Goal: Use online tool/utility: Use online tool/utility

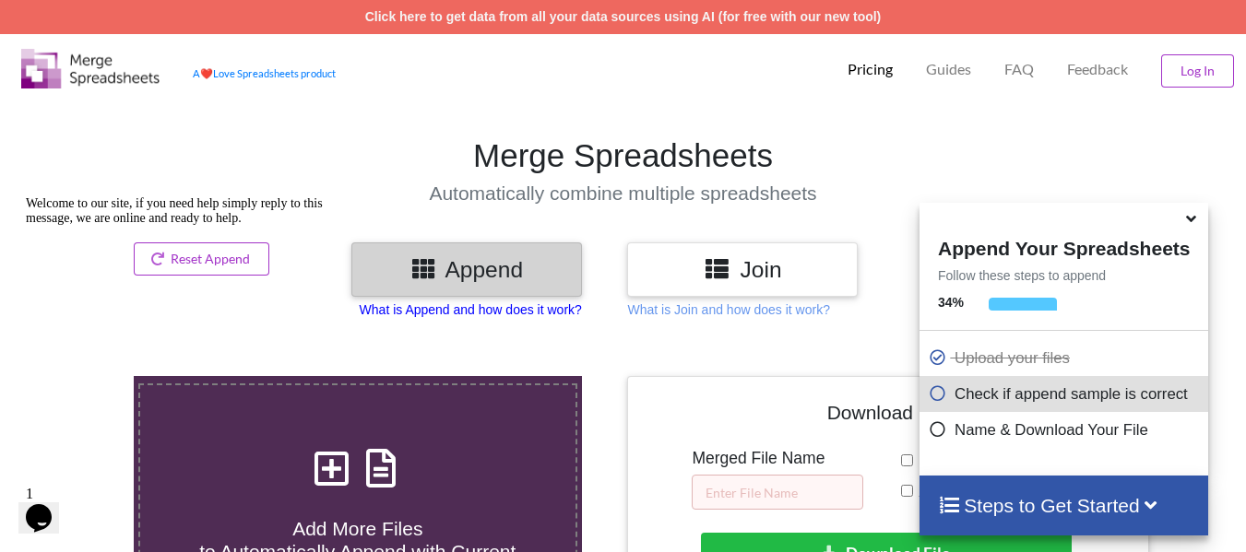
click at [508, 314] on p "What is Append and how does it work?" at bounding box center [471, 310] width 222 height 18
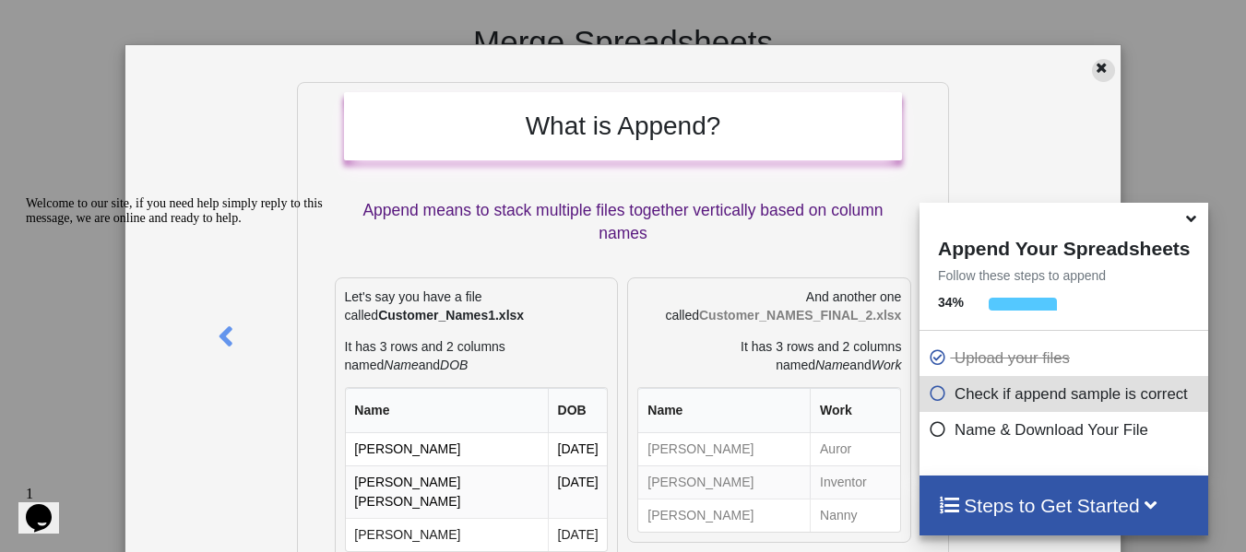
click at [1099, 69] on icon at bounding box center [1102, 65] width 16 height 13
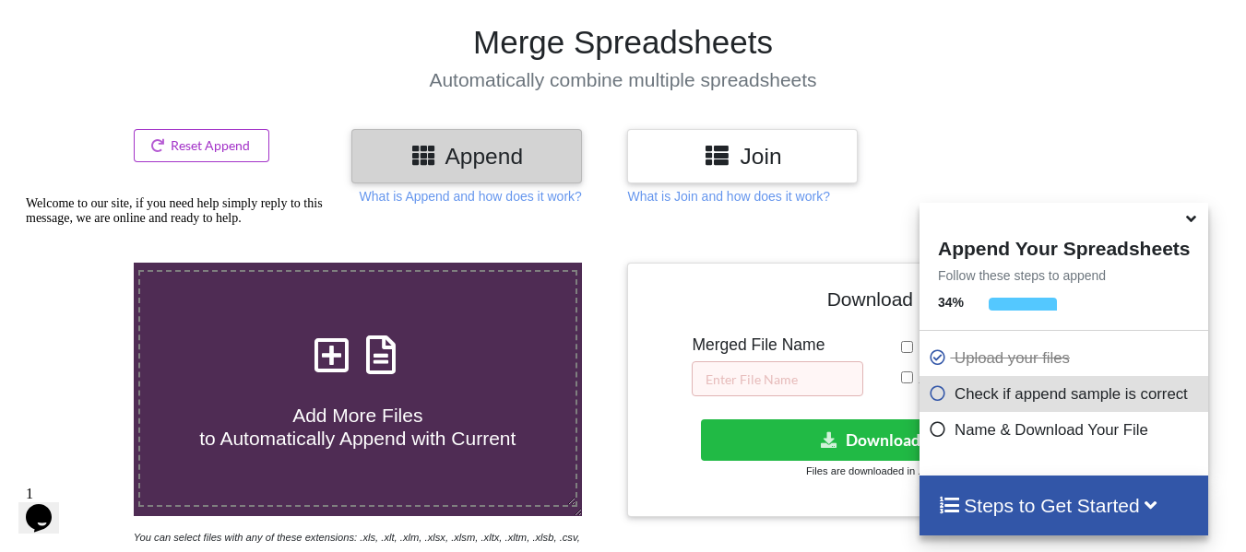
click at [733, 144] on h3 "Join" at bounding box center [742, 156] width 203 height 27
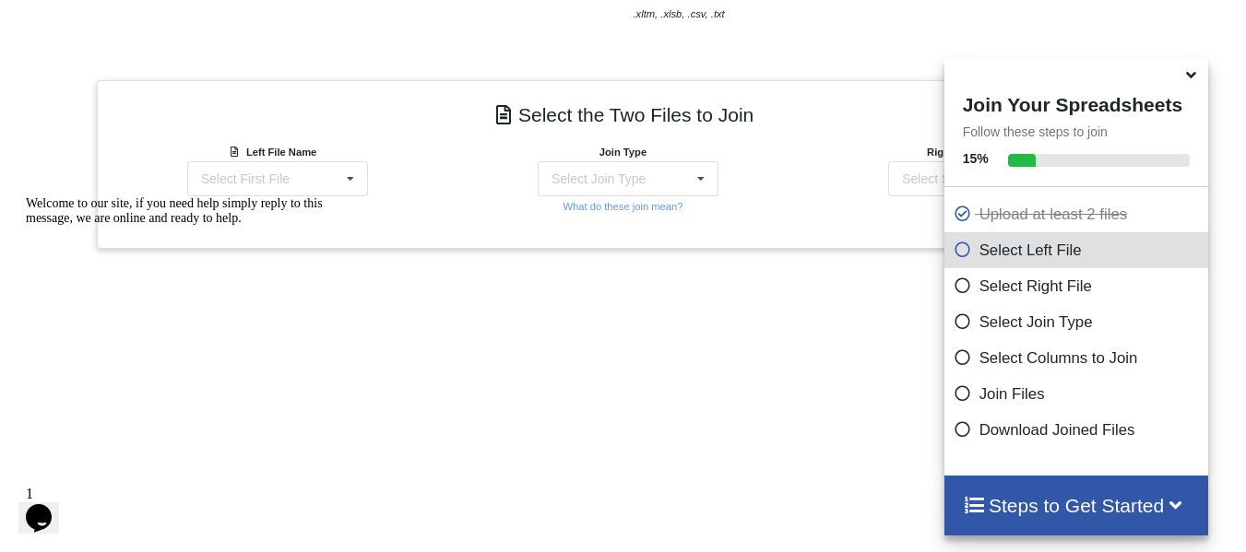
scroll to position [655, 0]
click at [343, 160] on div "Left File Name Select First File 102170380_20250427.xlsx : Paiements 102170380_…" at bounding box center [272, 170] width 171 height 54
click at [321, 184] on div "Select First File 102170380_20250427.xlsx : Paiements 102170380_20250504.xlsx :…" at bounding box center [277, 179] width 181 height 35
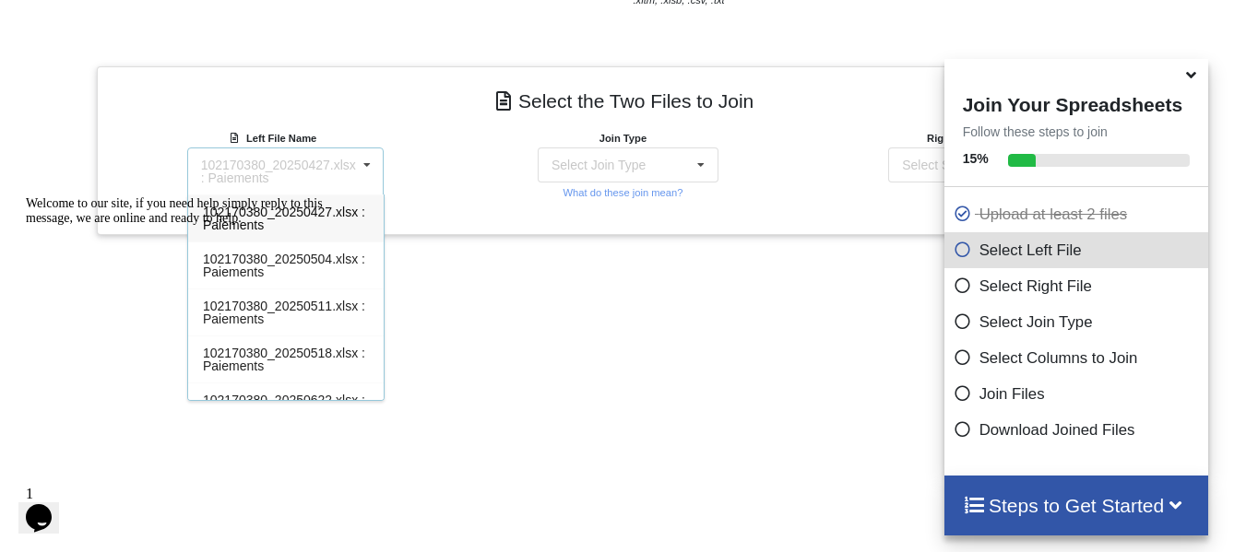
scroll to position [669, 0]
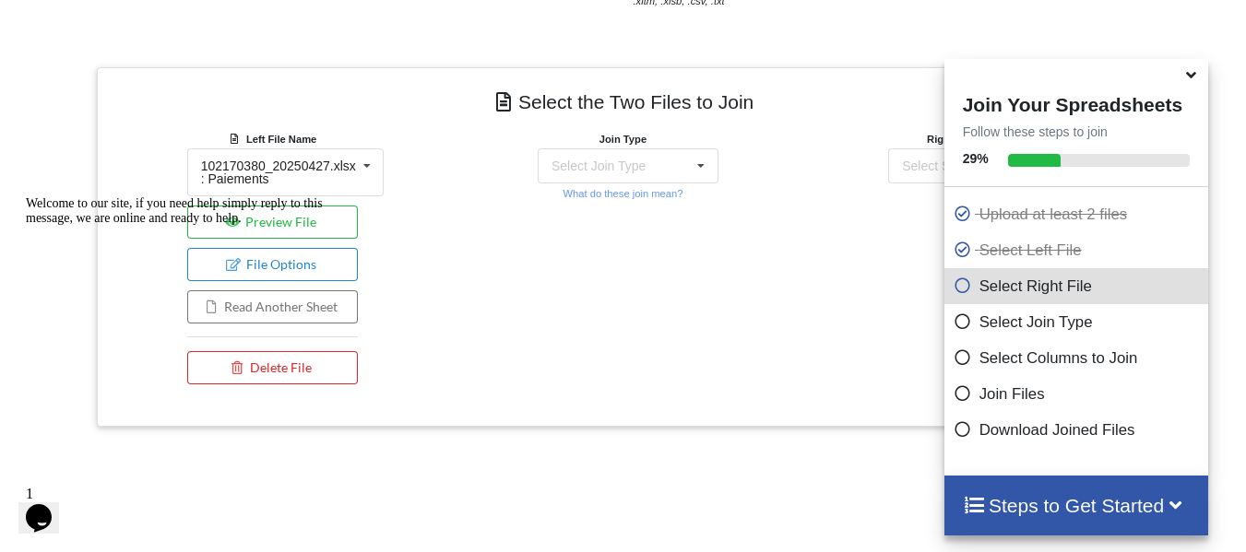
click at [1187, 79] on icon at bounding box center [1190, 72] width 19 height 17
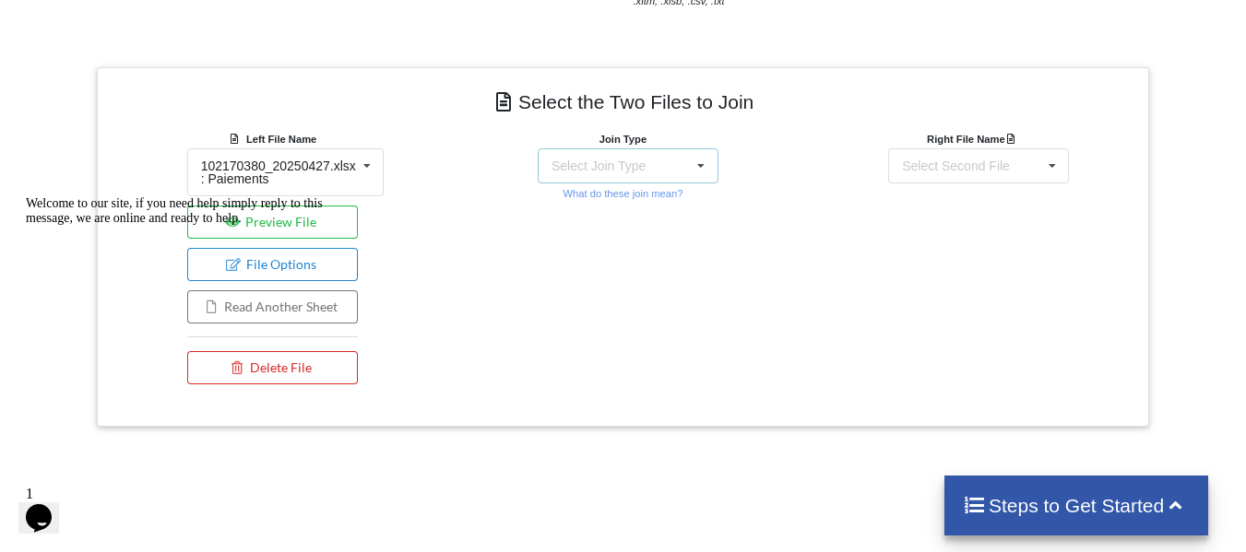
click at [650, 168] on div "Select Join Type INNER JOIN LEFT JOIN RIGHT JOIN FULL JOIN" at bounding box center [628, 165] width 181 height 35
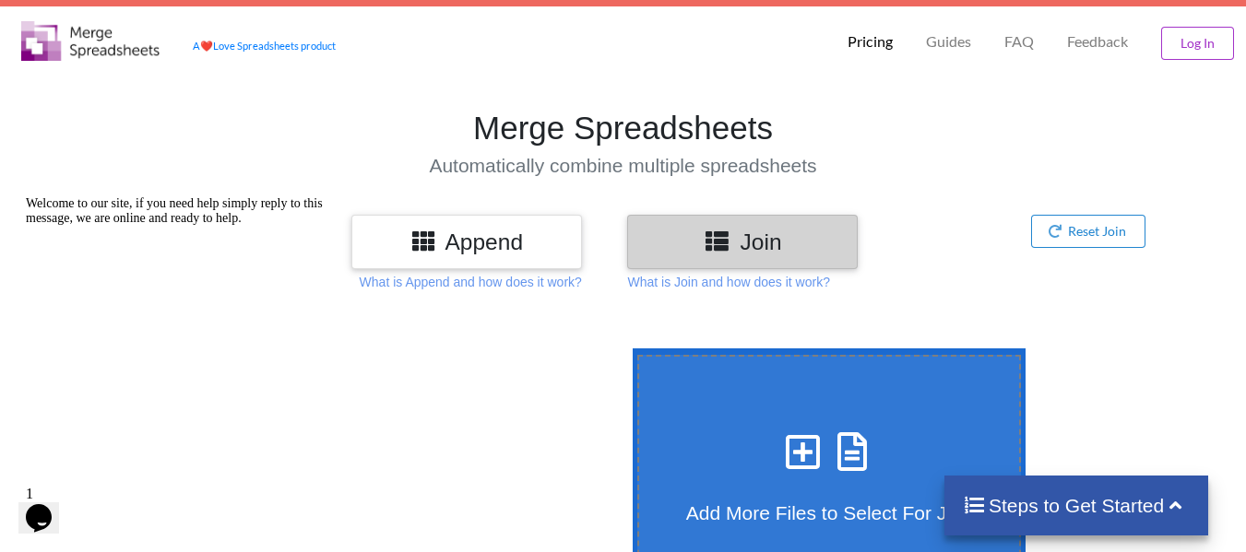
scroll to position [27, 0]
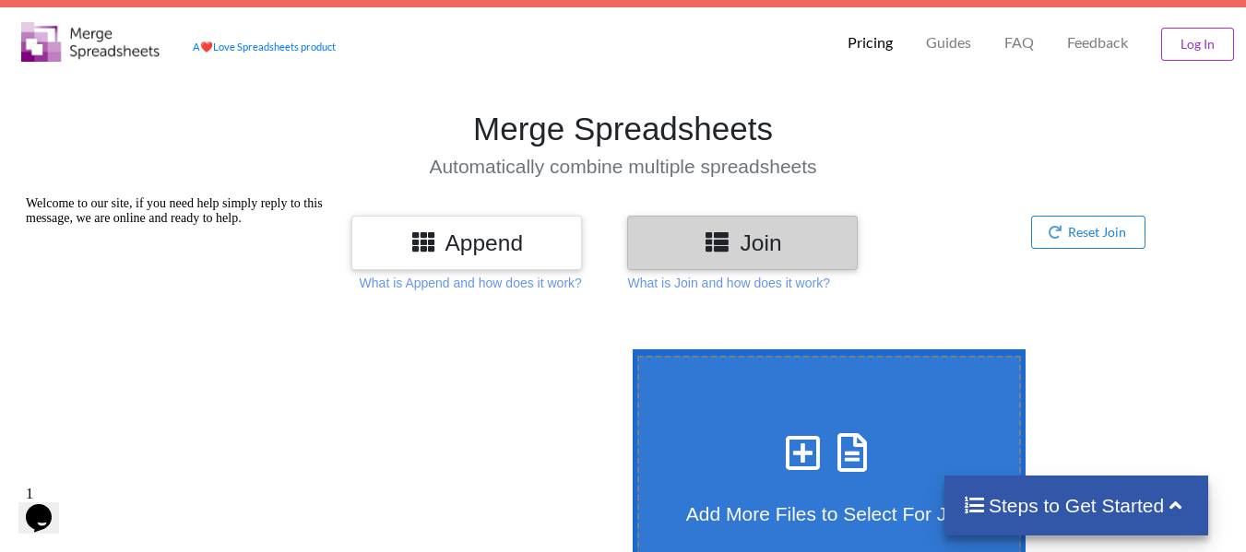
click at [514, 238] on h3 "Append" at bounding box center [466, 243] width 203 height 27
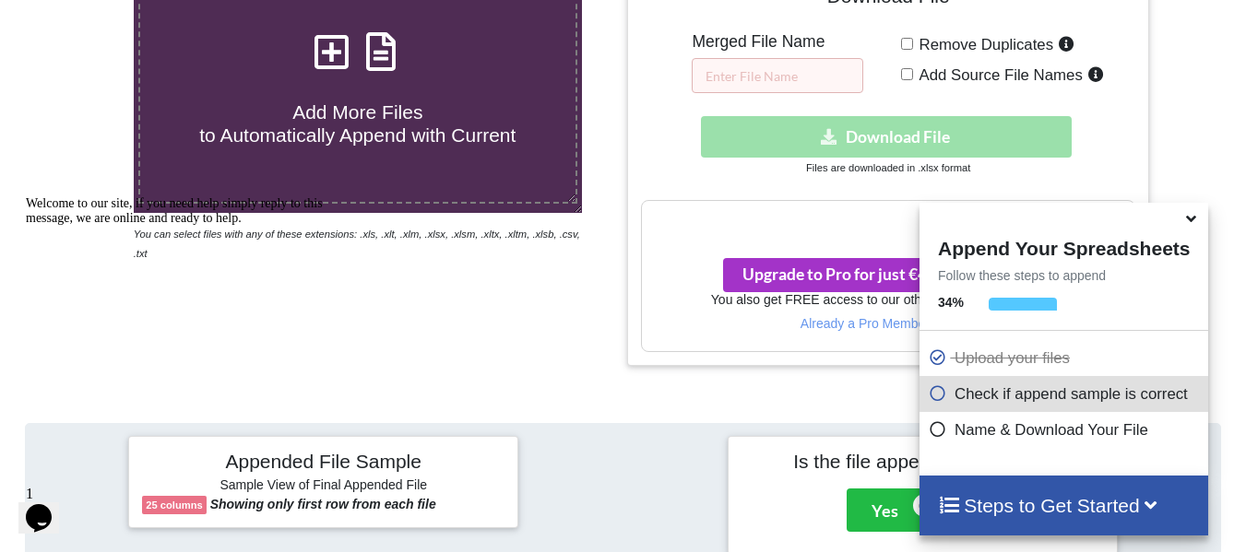
scroll to position [415, 0]
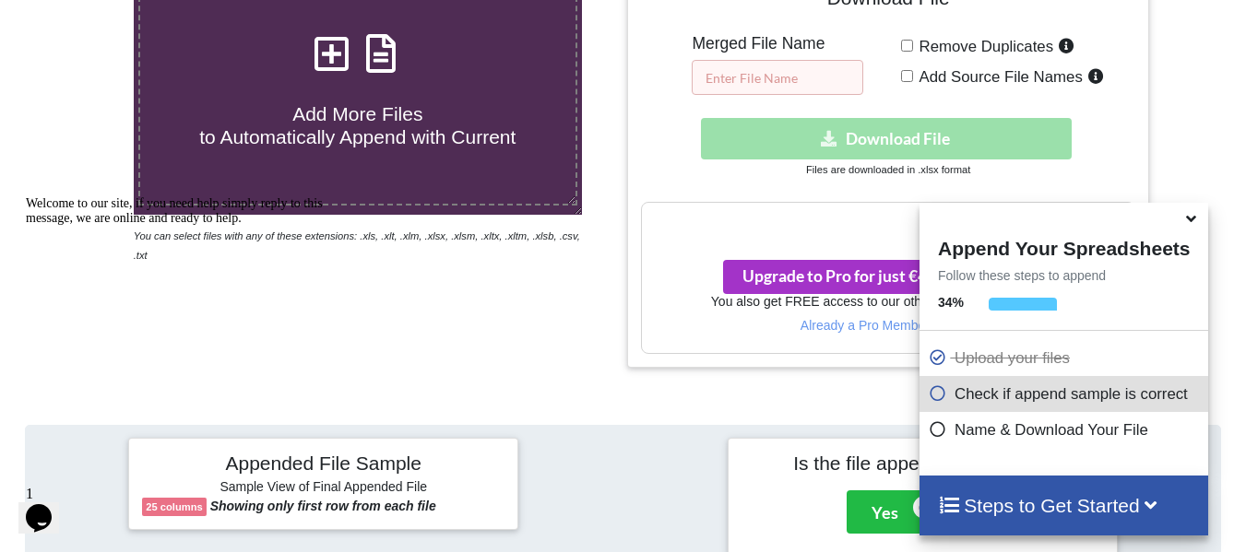
click at [786, 85] on input "text" at bounding box center [778, 77] width 172 height 35
type input "r"
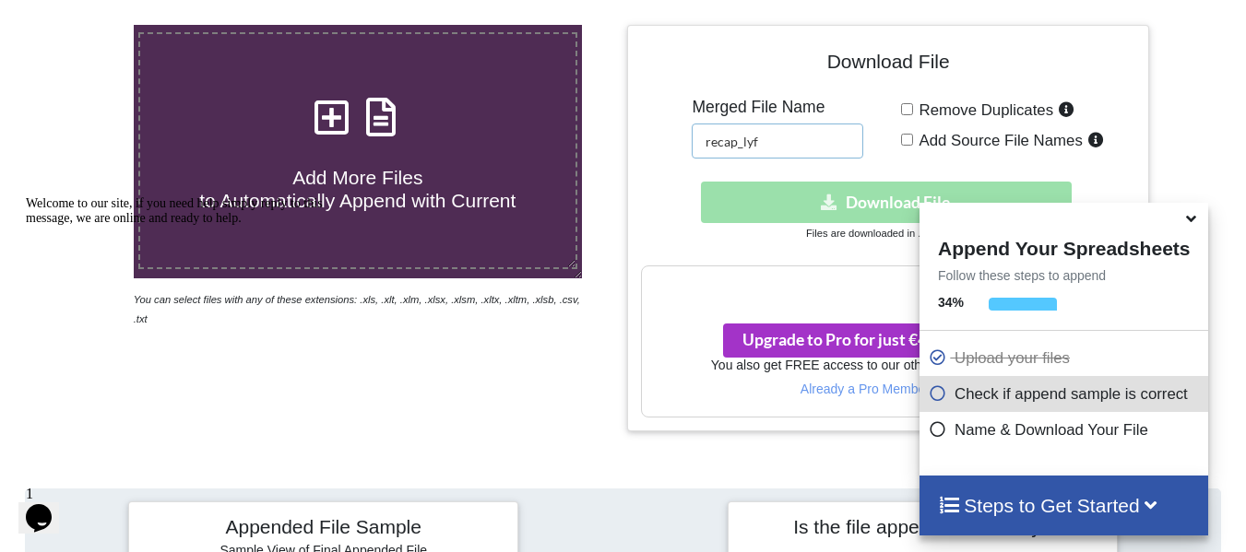
scroll to position [350, 0]
type input "recap_lyf"
click at [1188, 219] on icon at bounding box center [1190, 215] width 19 height 17
